Goal: Information Seeking & Learning: Learn about a topic

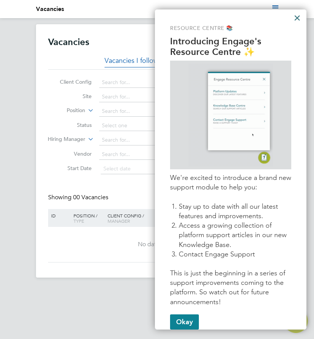
click at [298, 16] on button "×" at bounding box center [296, 18] width 7 height 12
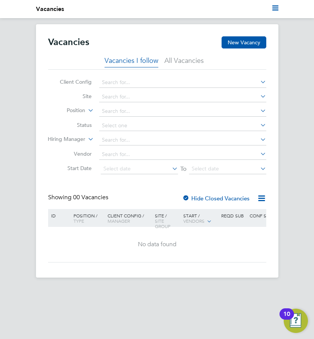
click at [188, 59] on li "All Vacancies" at bounding box center [183, 61] width 39 height 11
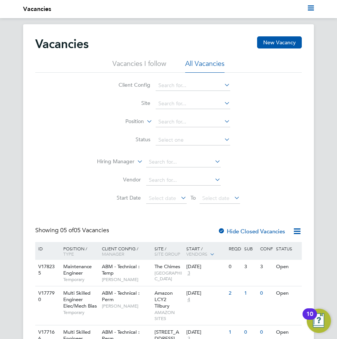
click at [313, 244] on div "Vacancies New Vacancy Vacancies I follow All Vacancies Client Config Site Posit…" at bounding box center [168, 241] width 337 height 434
click at [313, 319] on div "10" at bounding box center [309, 313] width 14 height 11
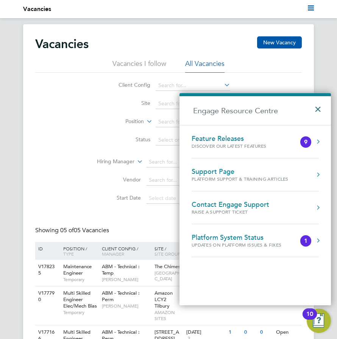
click at [313, 108] on button "×" at bounding box center [319, 106] width 11 height 17
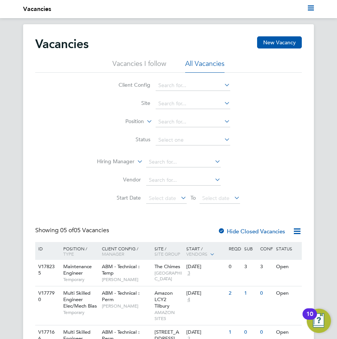
click at [313, 319] on div "10" at bounding box center [309, 313] width 14 height 11
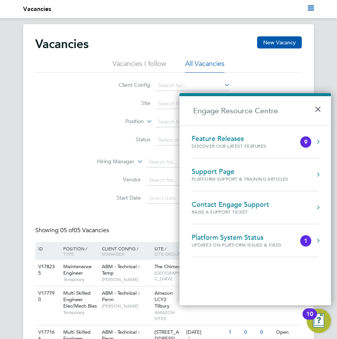
click at [313, 142] on button "Engage Resource Centre" at bounding box center [318, 142] width 8 height 8
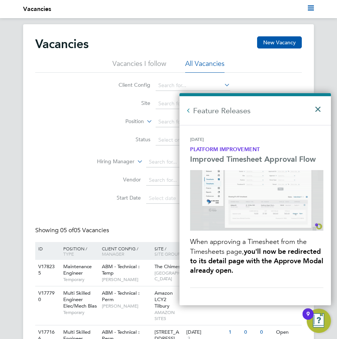
click at [313, 111] on button "×" at bounding box center [319, 106] width 11 height 17
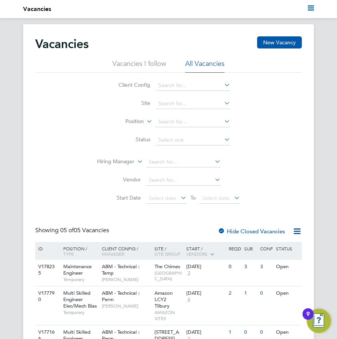
click at [308, 333] on div "Vacancies New Vacancy Vacancies I follow All Vacancies Client Config Site Posit…" at bounding box center [168, 241] width 291 height 434
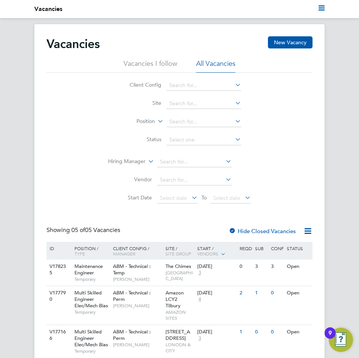
click at [313, 147] on div "Vacancies New Vacancy Vacancies I follow All Vacancies Client Config Site Posit…" at bounding box center [179, 241] width 359 height 434
click at [284, 338] on div "V177166 Multi Skilled Engineer Elec/Mech Bias Temporary ABM - Technical : Perm …" at bounding box center [180, 341] width 266 height 33
click at [152, 62] on li "Vacancies I follow" at bounding box center [151, 66] width 54 height 14
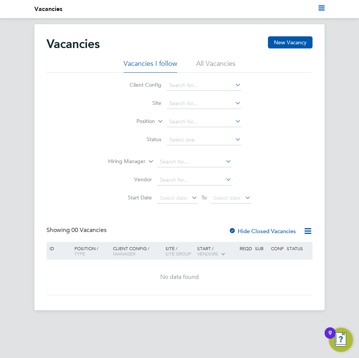
click at [234, 103] on icon at bounding box center [234, 103] width 0 height 11
type input "T"
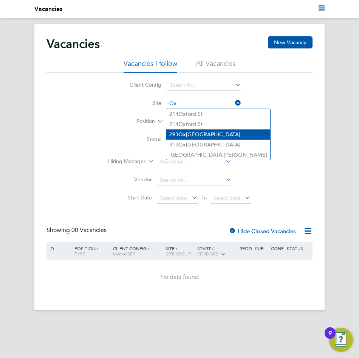
click at [203, 133] on li "293 Ox ford Street" at bounding box center [218, 134] width 104 height 10
type input "293 Oxford Street"
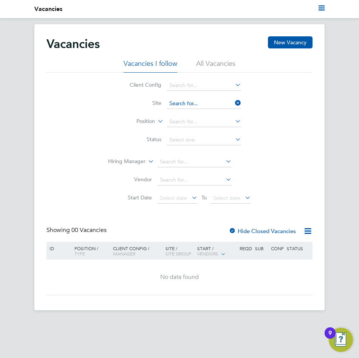
click at [227, 104] on input at bounding box center [204, 103] width 75 height 11
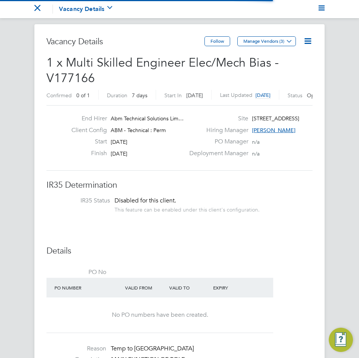
scroll to position [22, 53]
click at [41, 7] on app-nav-current-section "Go back to All Vacancies Vacancy Details Activity Logs" at bounding box center [76, 9] width 84 height 18
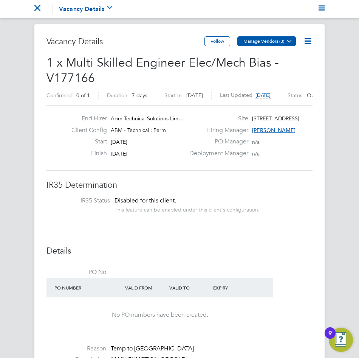
click at [291, 44] on icon at bounding box center [290, 41] width 6 height 6
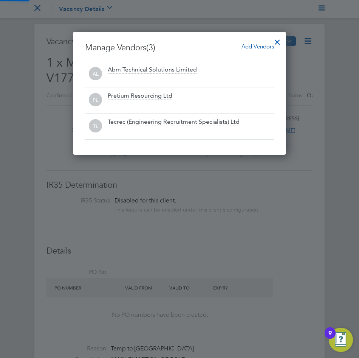
scroll to position [123, 214]
click at [280, 41] on div at bounding box center [278, 40] width 14 height 14
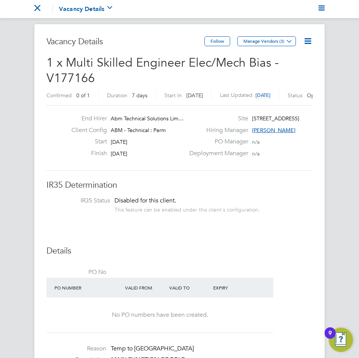
click at [306, 40] on icon at bounding box center [307, 40] width 9 height 9
click at [37, 8] on icon "Main navigation" at bounding box center [37, 8] width 6 height 6
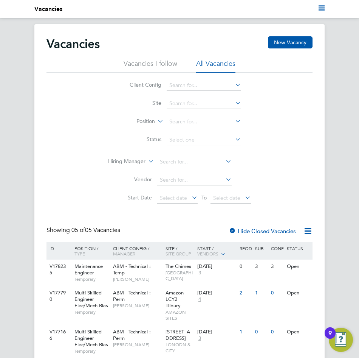
click at [152, 62] on li "Vacancies I follow" at bounding box center [151, 66] width 54 height 14
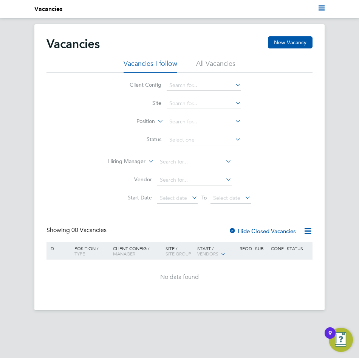
click at [234, 87] on icon at bounding box center [234, 84] width 0 height 11
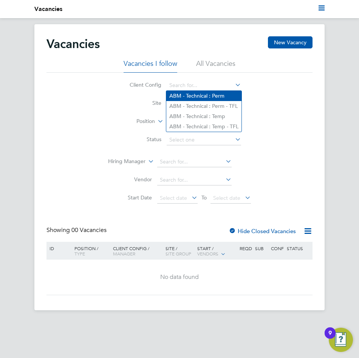
click at [217, 95] on li "ABM - Technical : Perm" at bounding box center [203, 96] width 75 height 10
type input "ABM - Technical : Perm"
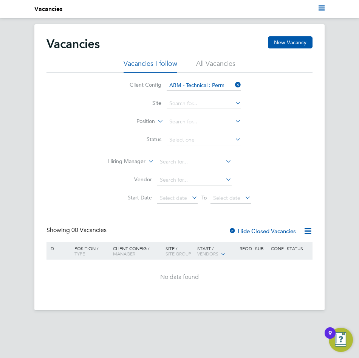
click at [234, 103] on icon at bounding box center [234, 103] width 0 height 11
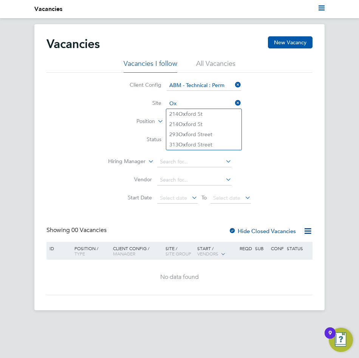
type input "O"
type input "T"
type input "B"
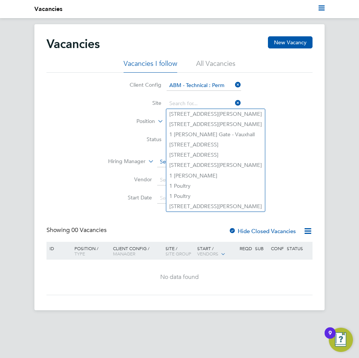
click at [158, 163] on input at bounding box center [194, 162] width 75 height 11
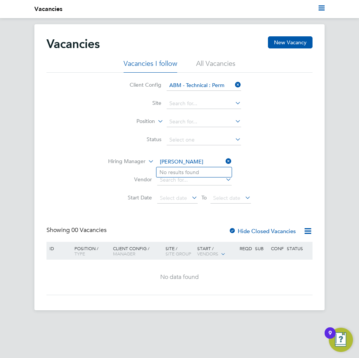
type input "[PERSON_NAME]"
click at [281, 170] on div "Client Config ABM - Technical : Perm Site Position Status Hiring Manager [PERSO…" at bounding box center [180, 140] width 266 height 135
